Goal: Check status: Check status

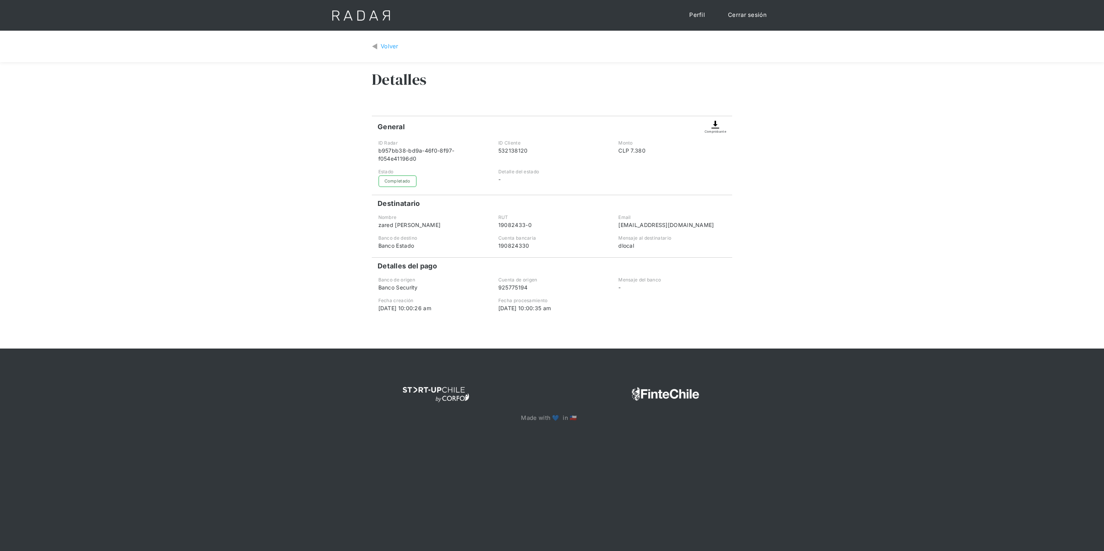
click at [547, 85] on div "Detalles" at bounding box center [552, 85] width 360 height 46
click at [392, 48] on div "Volver" at bounding box center [389, 46] width 18 height 9
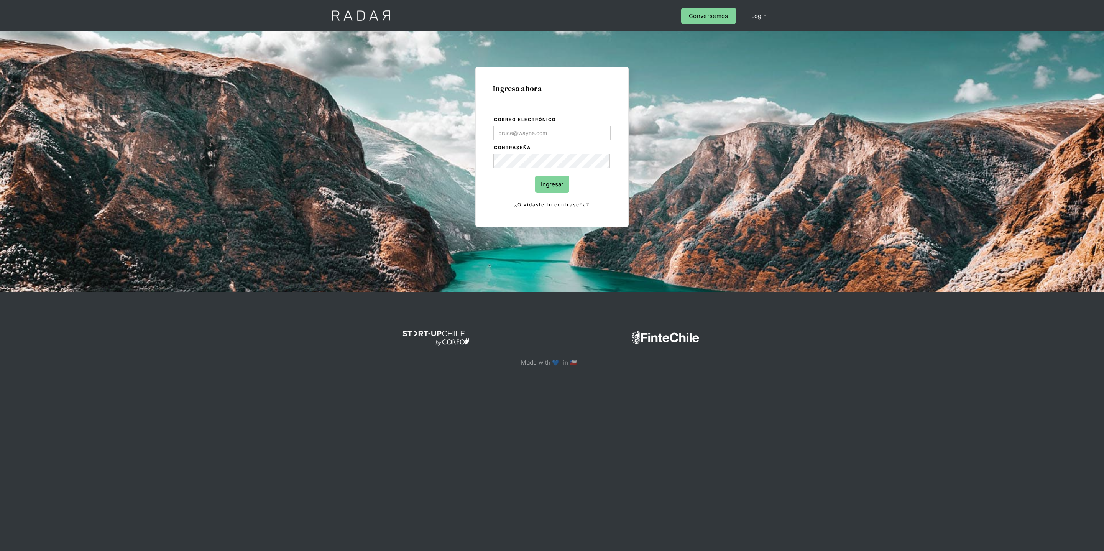
type input "[PERSON_NAME][EMAIL_ADDRESS][DOMAIN_NAME]"
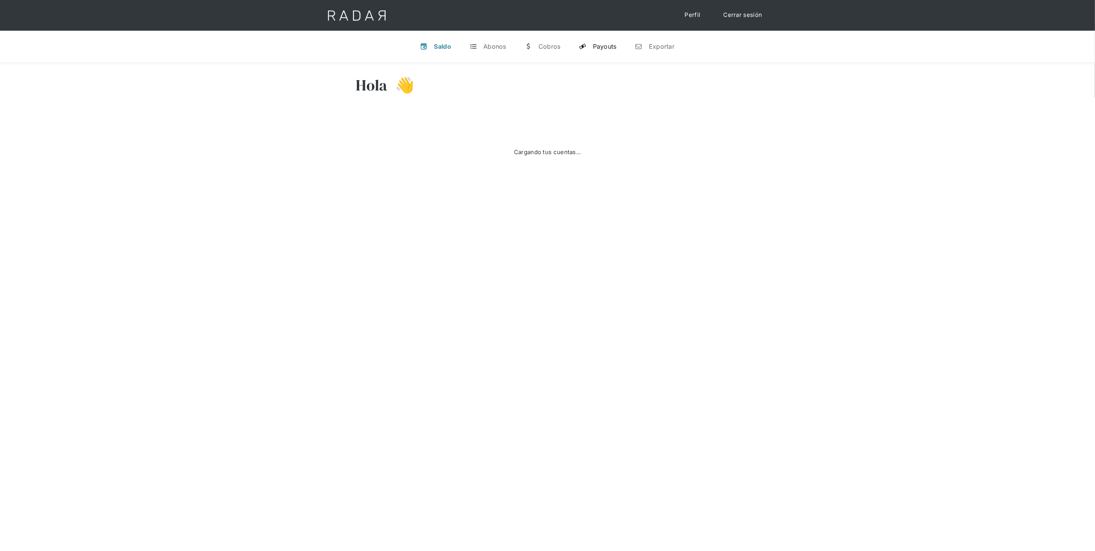
click at [607, 52] on link "y Payouts" at bounding box center [598, 46] width 50 height 20
select select "dlocal"
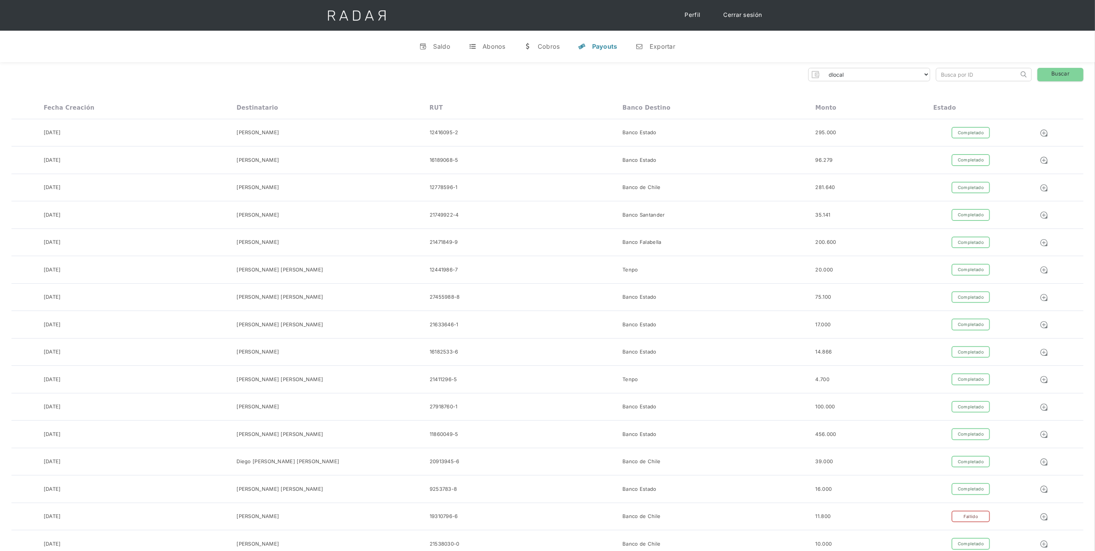
click at [982, 75] on input "search" at bounding box center [977, 74] width 82 height 13
paste input "87910d531442b5732850db1c16d6d4"
type input "87910d531442b5732850db1c16d6d4"
click at [1065, 79] on link "Buscar" at bounding box center [1060, 74] width 46 height 13
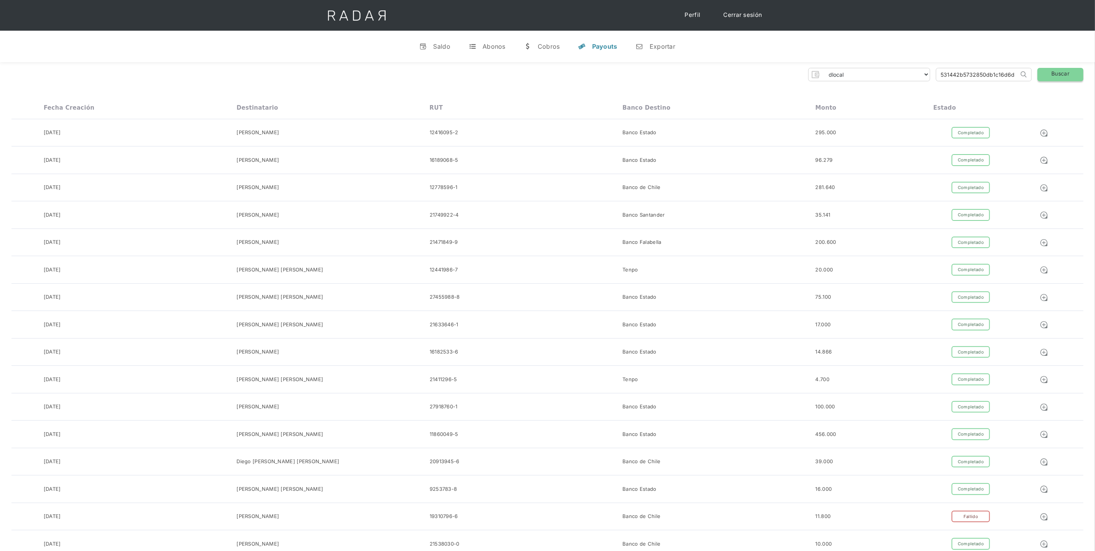
scroll to position [0, 0]
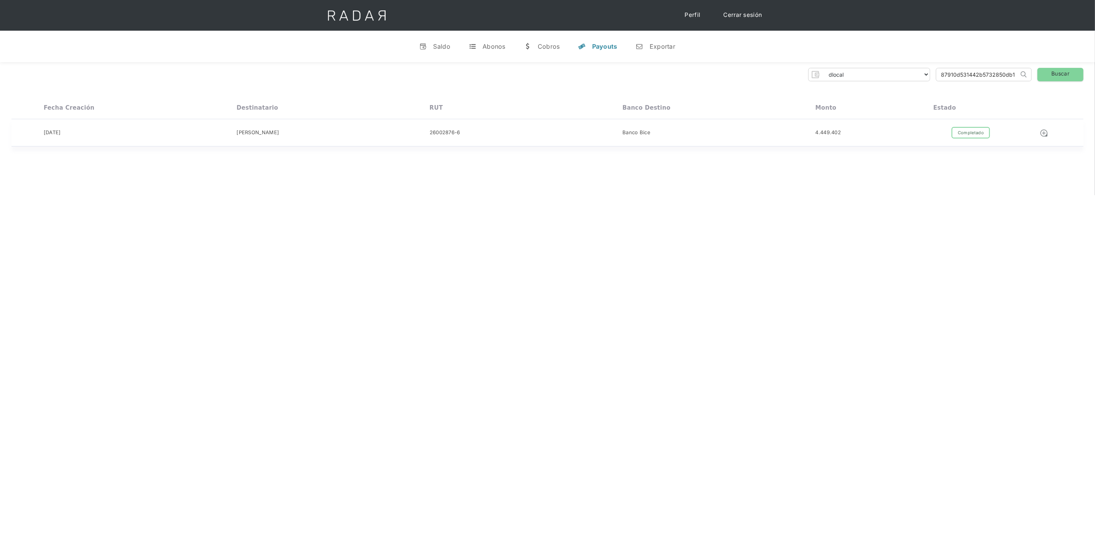
click at [930, 126] on div "01-09-2025 Mara Claudia Ahumada 26002876-6 Banco Bice 4.449.402 Completado Pend…" at bounding box center [547, 133] width 1072 height 28
